Goal: Transaction & Acquisition: Purchase product/service

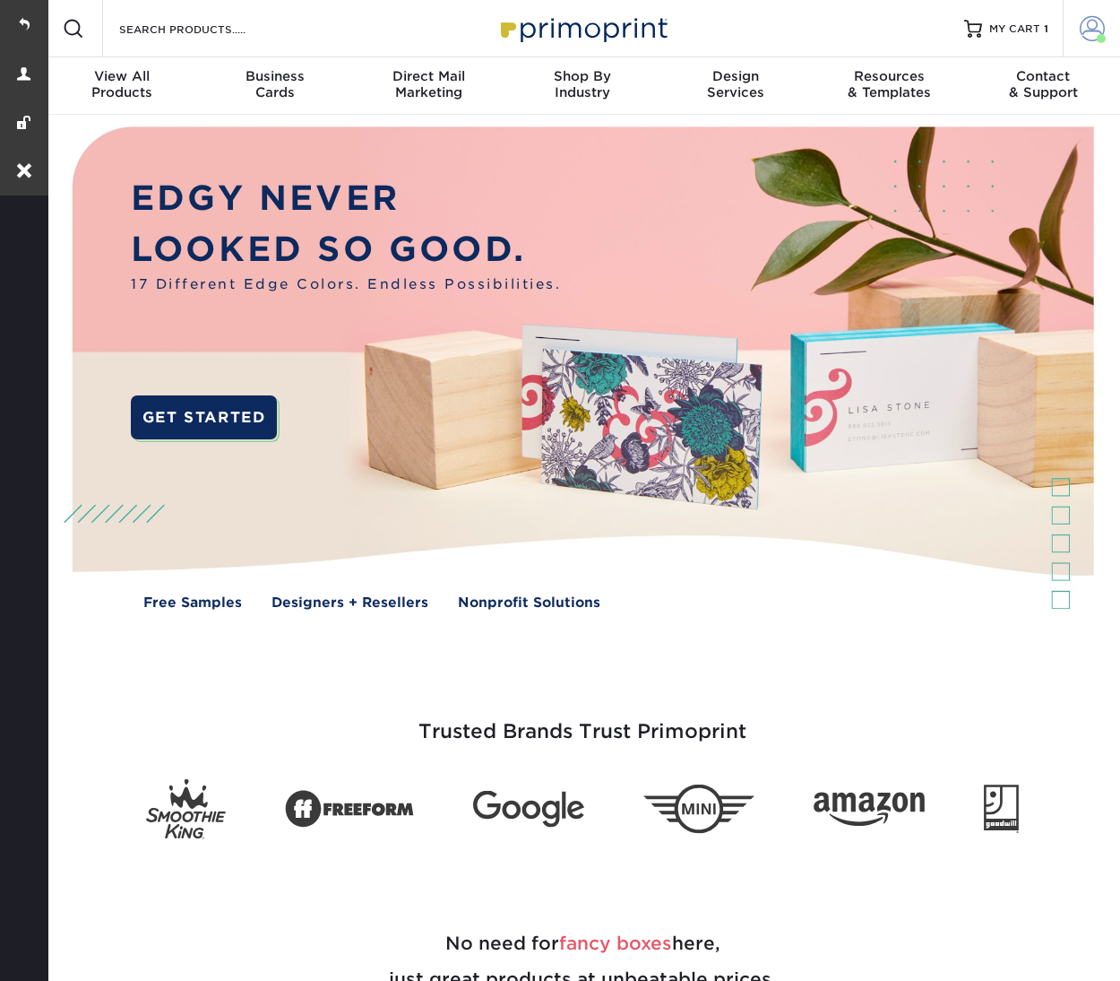
click at [1099, 21] on span at bounding box center [1092, 28] width 25 height 25
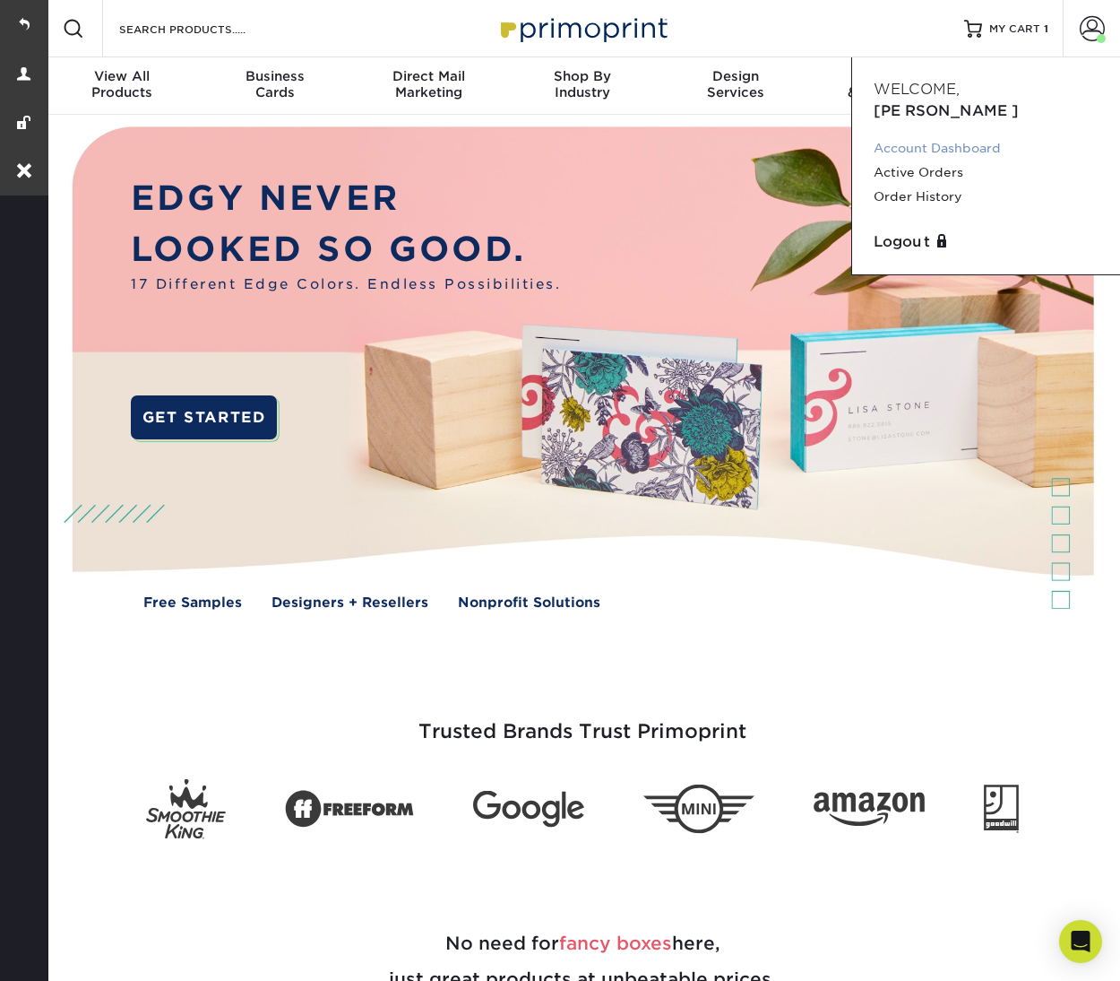
click at [942, 136] on link "Account Dashboard" at bounding box center [986, 148] width 225 height 24
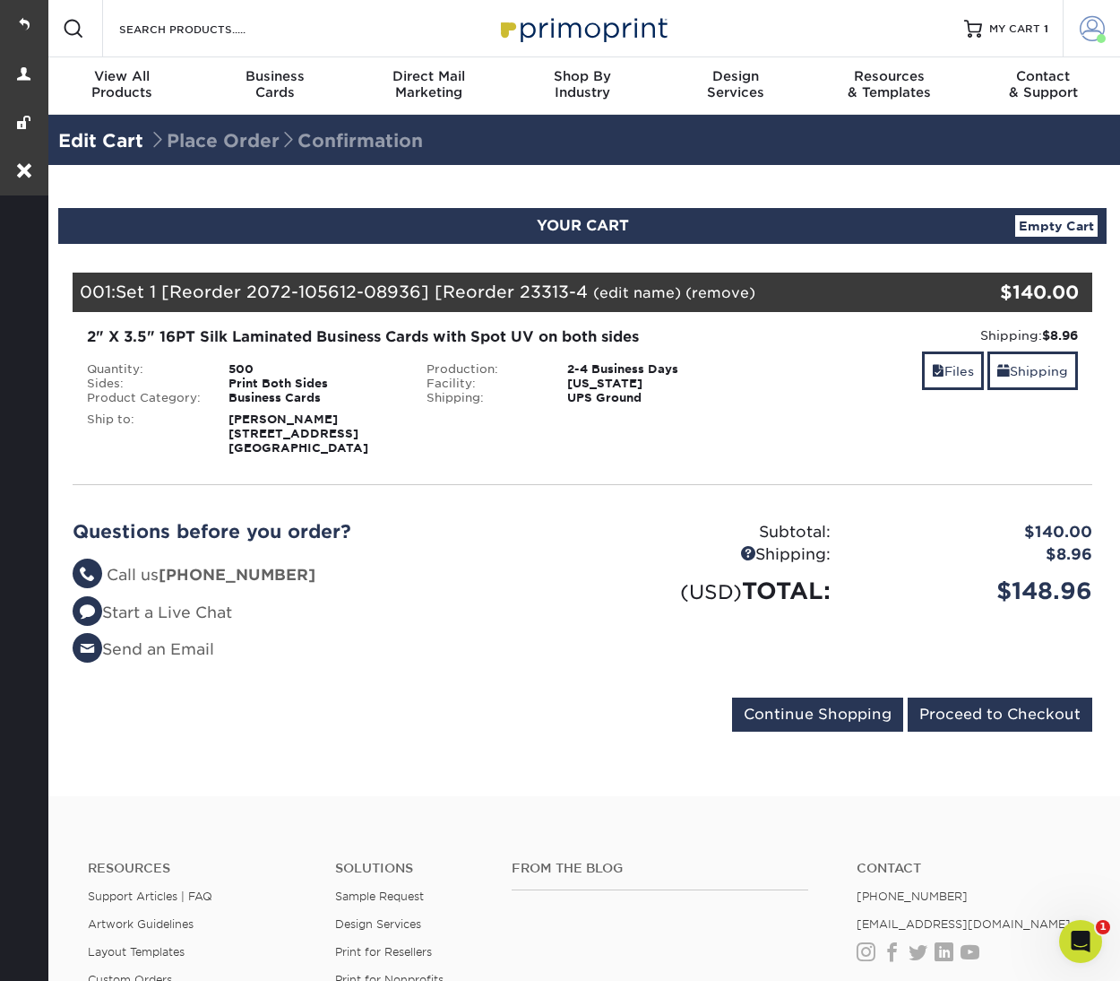
click at [1091, 17] on span at bounding box center [1092, 28] width 25 height 25
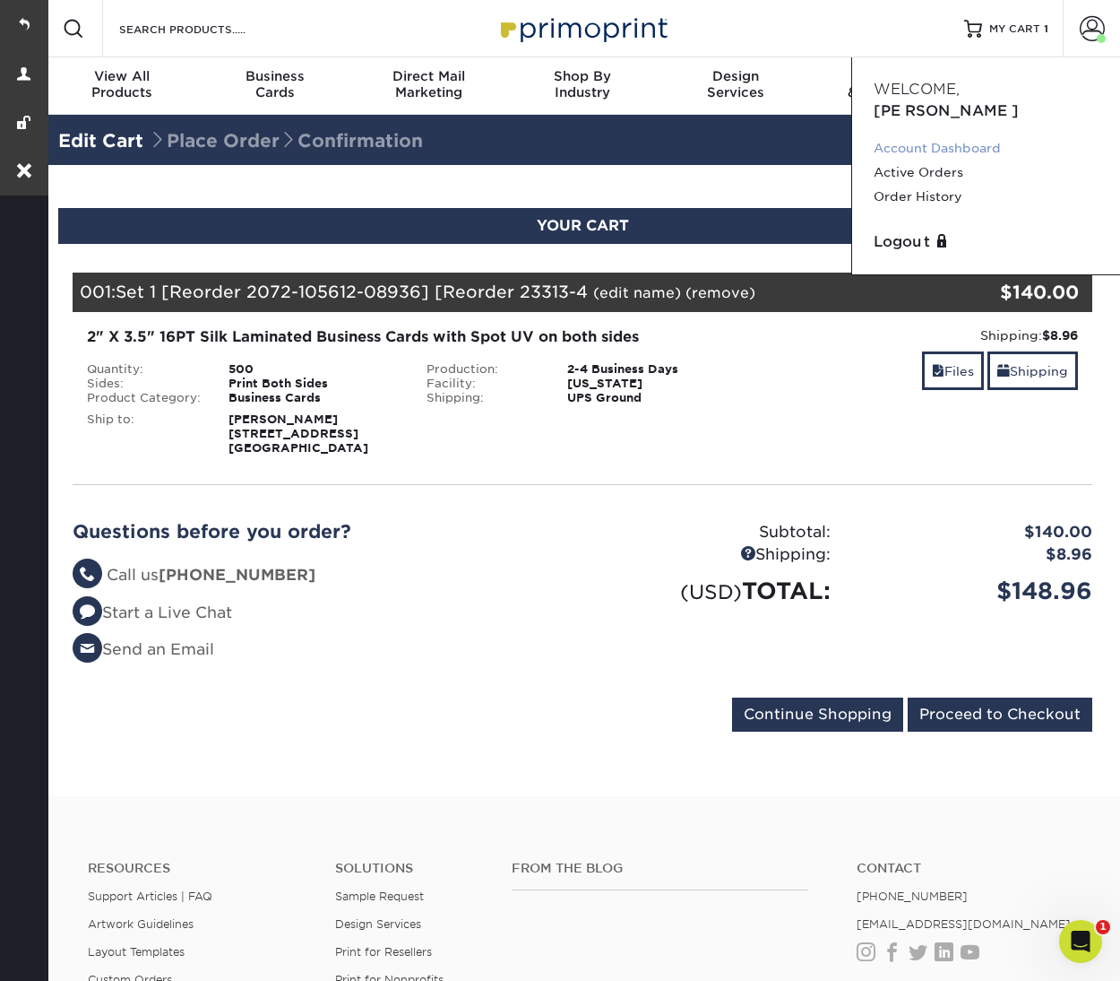
click at [955, 136] on link "Account Dashboard" at bounding box center [986, 148] width 225 height 24
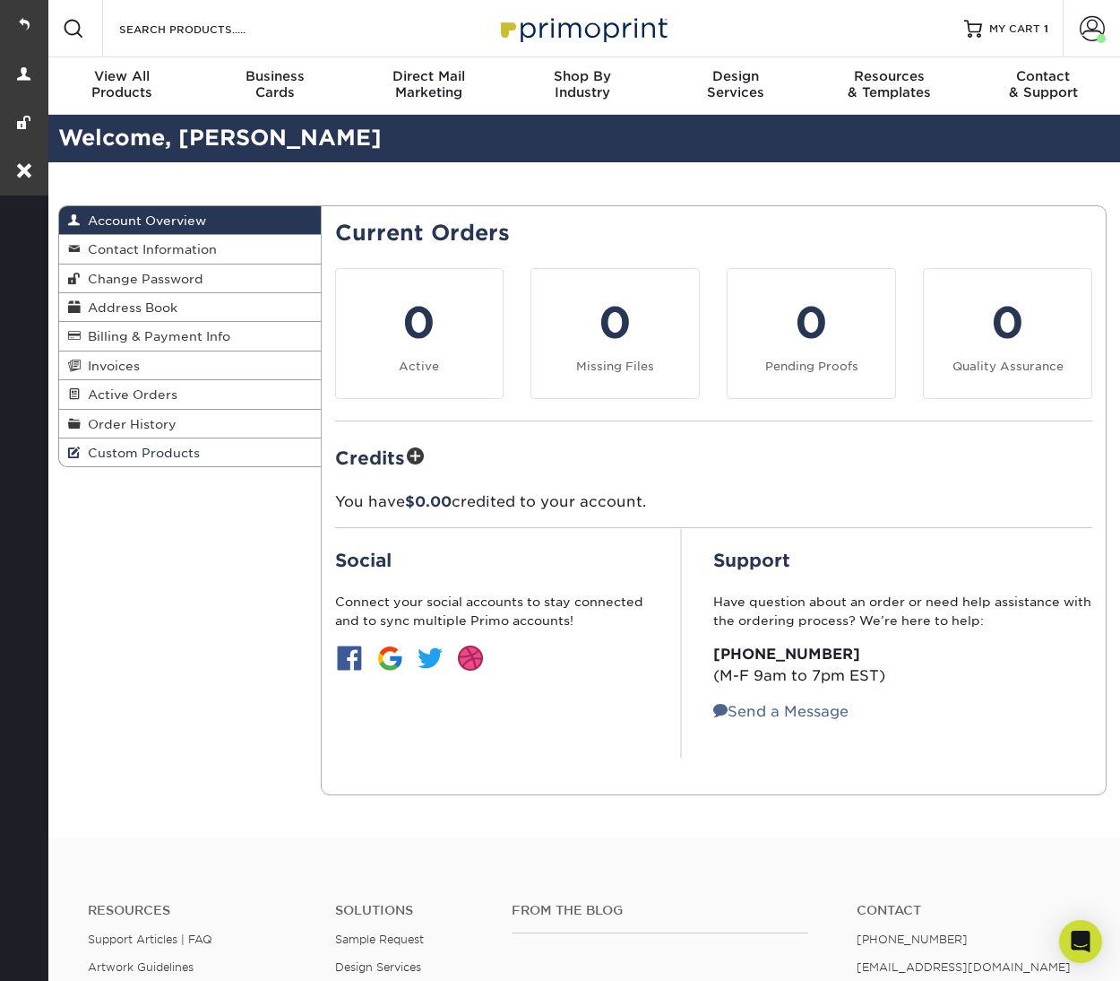
click at [169, 458] on link "Custom Products" at bounding box center [190, 452] width 262 height 28
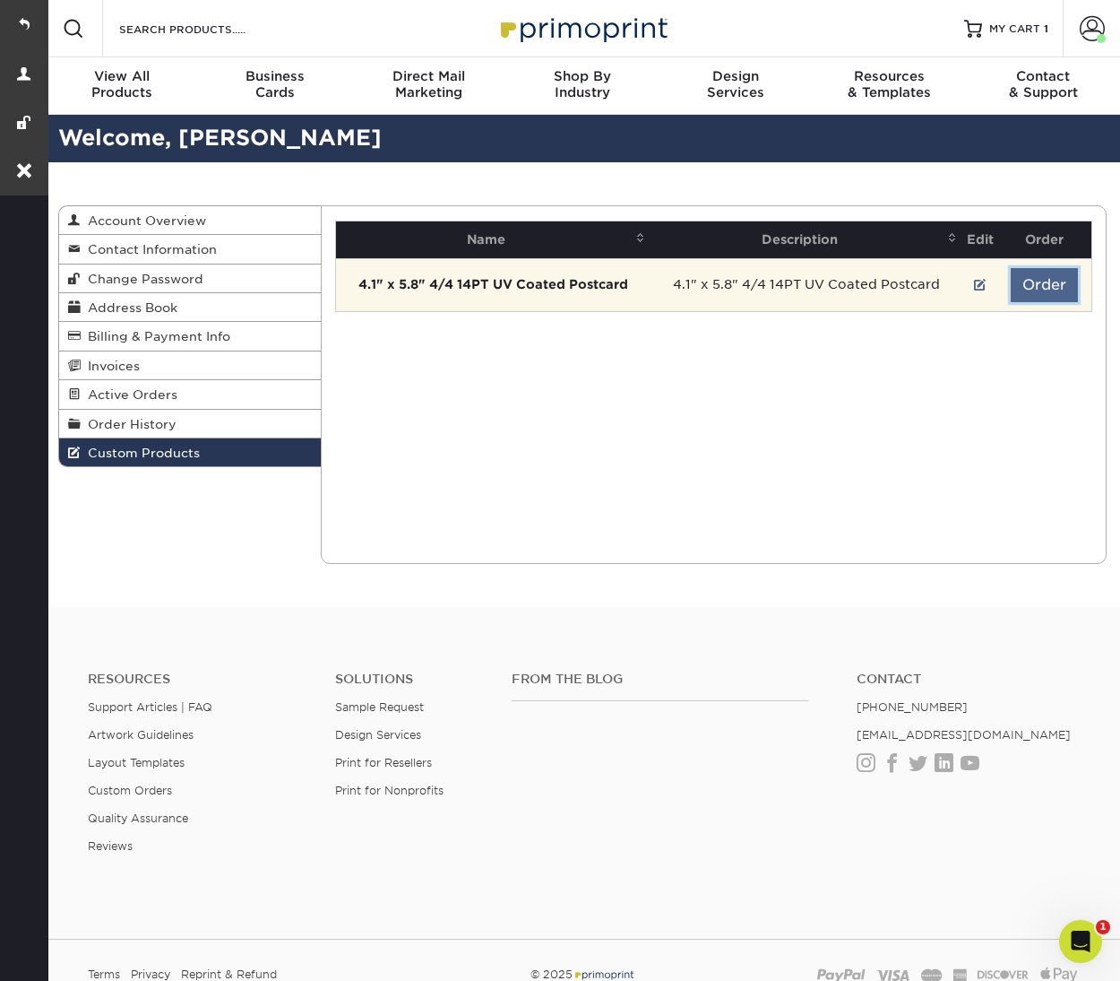
click at [1052, 282] on button "Order" at bounding box center [1044, 285] width 67 height 34
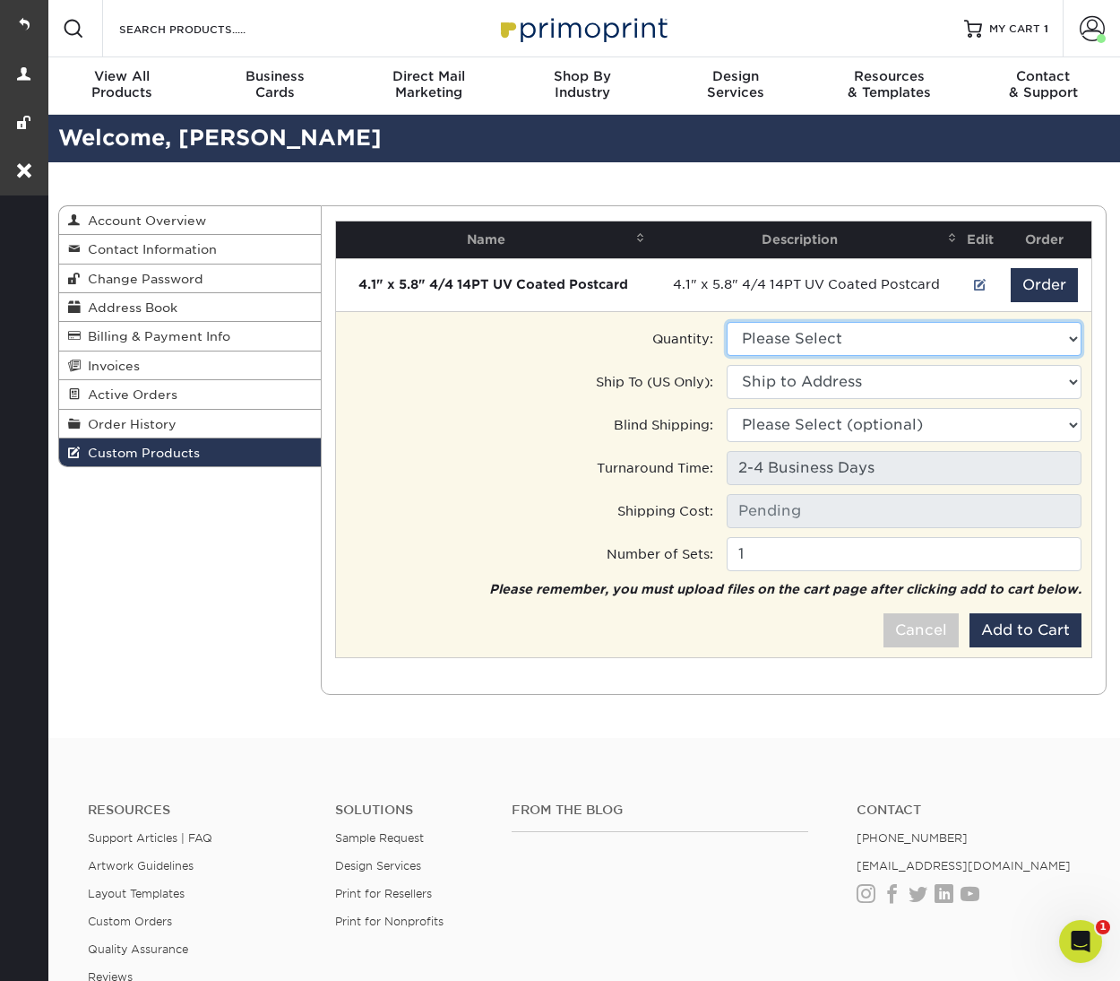
click at [860, 347] on select "Please Select 100 - $42.00" at bounding box center [904, 339] width 355 height 34
select select "0"
type input "Ground: $23.84"
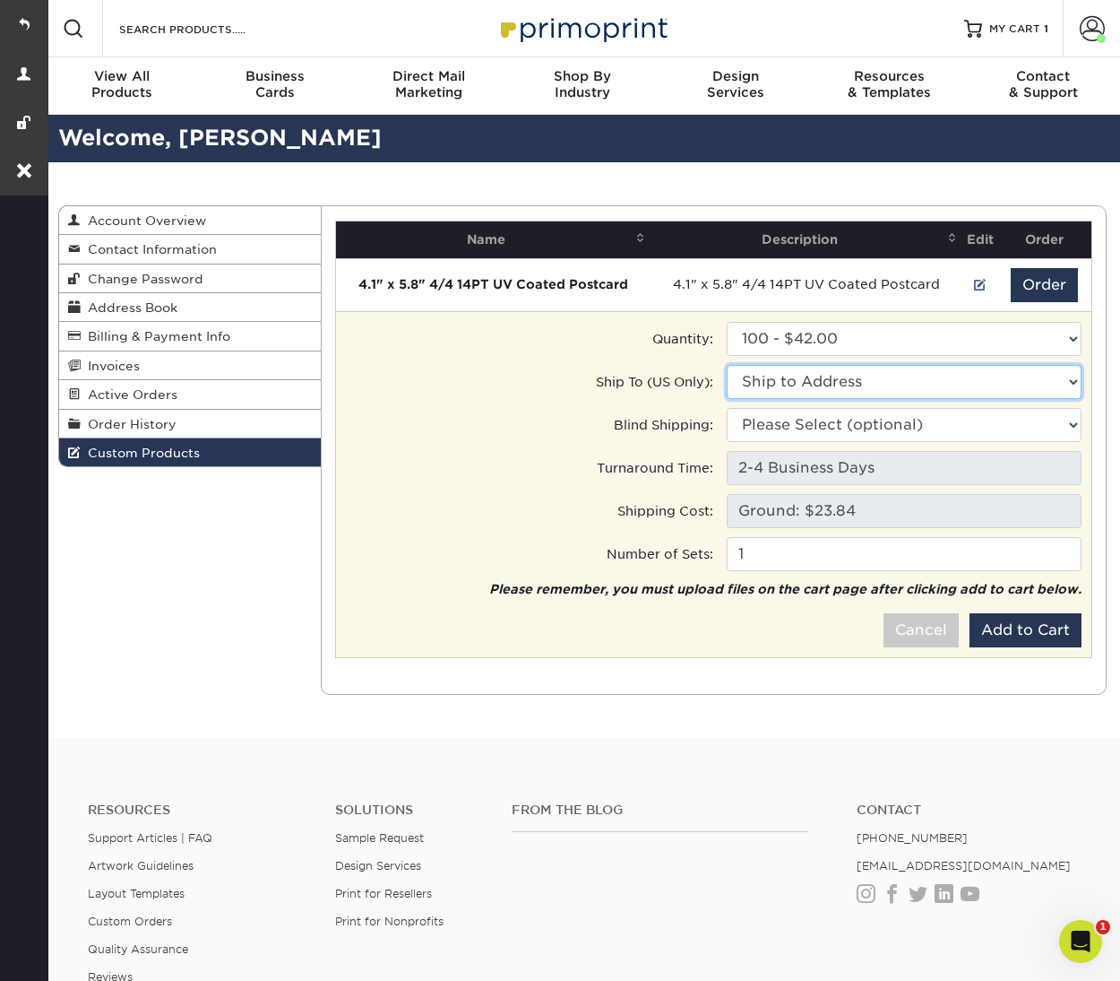
drag, startPoint x: 860, startPoint y: 347, endPoint x: 844, endPoint y: 378, distance: 35.3
click at [844, 378] on select "Ship to Address [STREET_ADDRESS]" at bounding box center [904, 382] width 355 height 34
select select "190508"
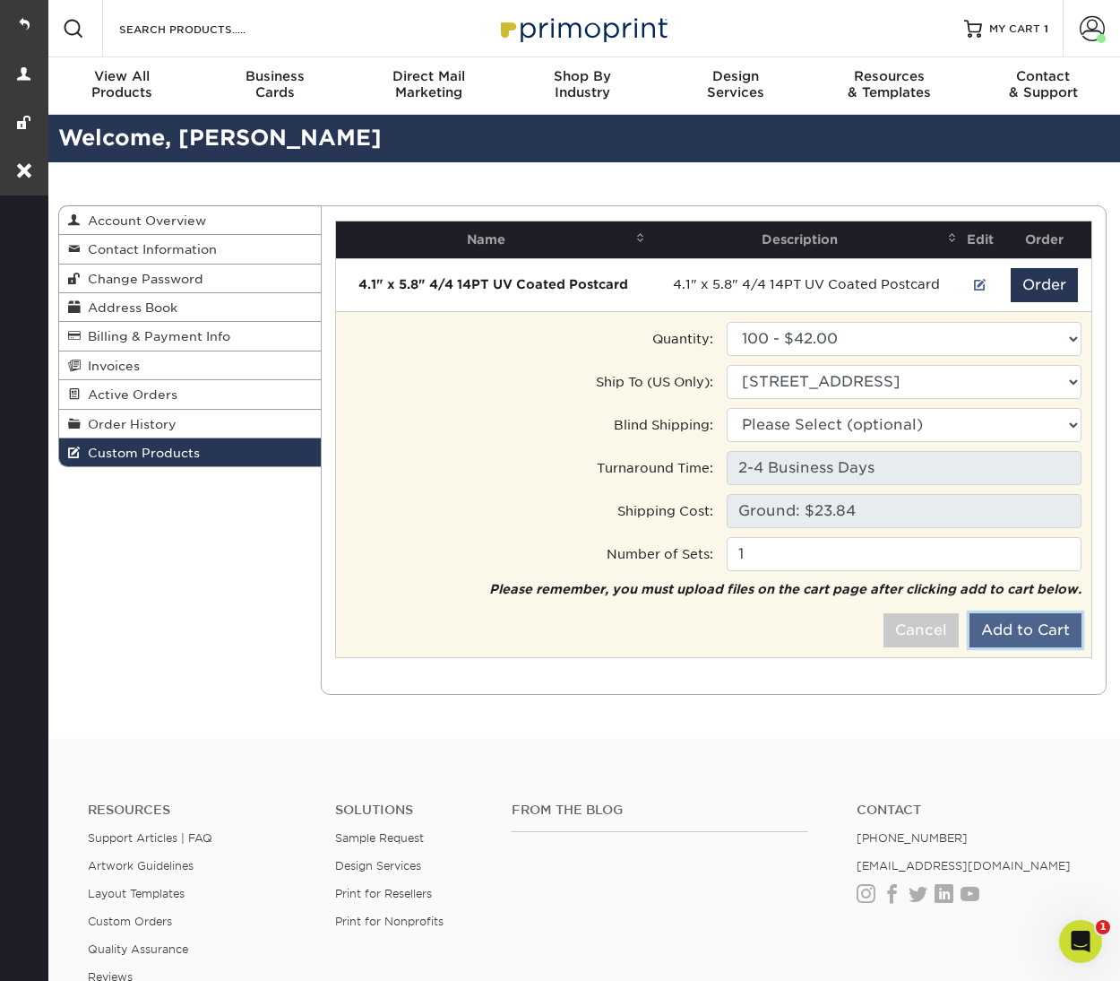
click at [1039, 631] on button "Add to Cart" at bounding box center [1026, 630] width 112 height 34
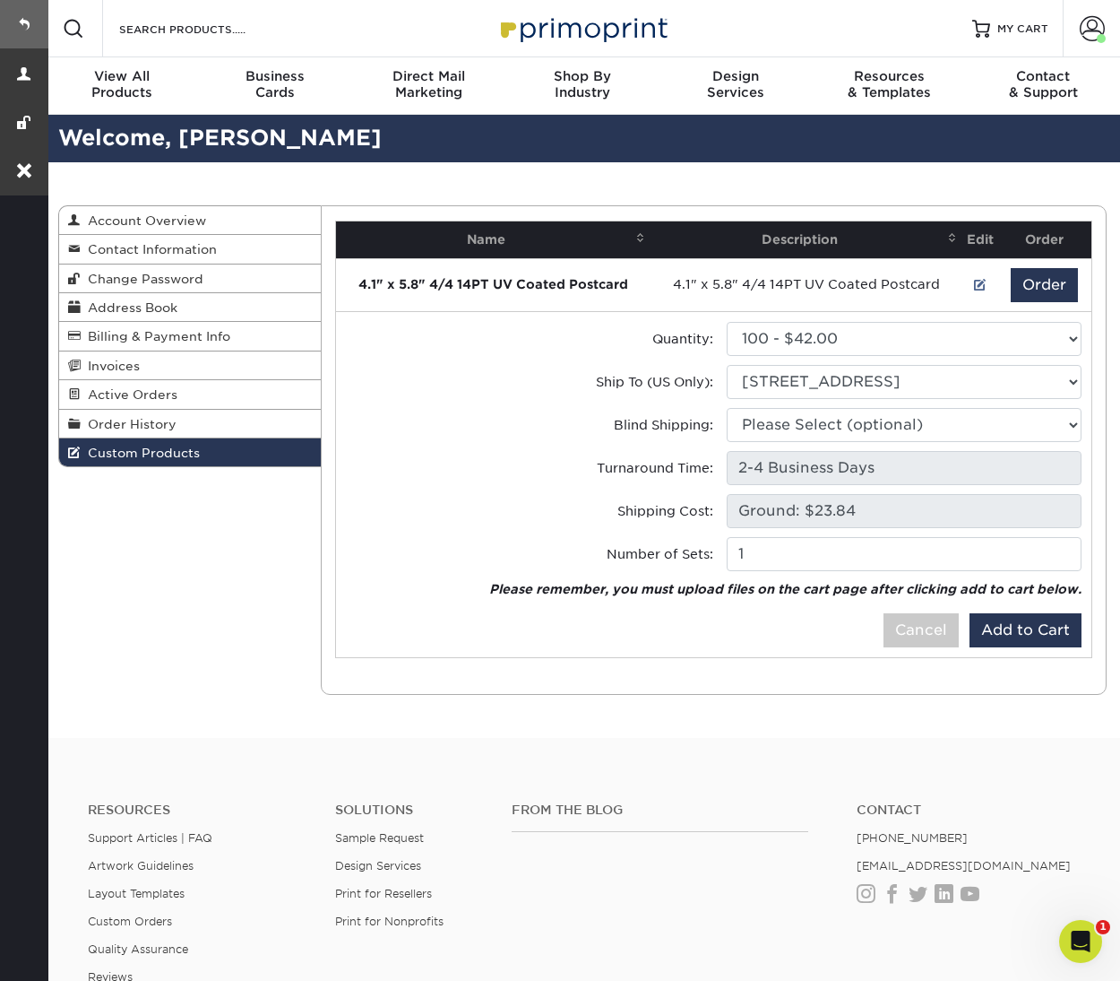
click at [17, 26] on link at bounding box center [24, 24] width 48 height 48
